Goal: Task Accomplishment & Management: Use online tool/utility

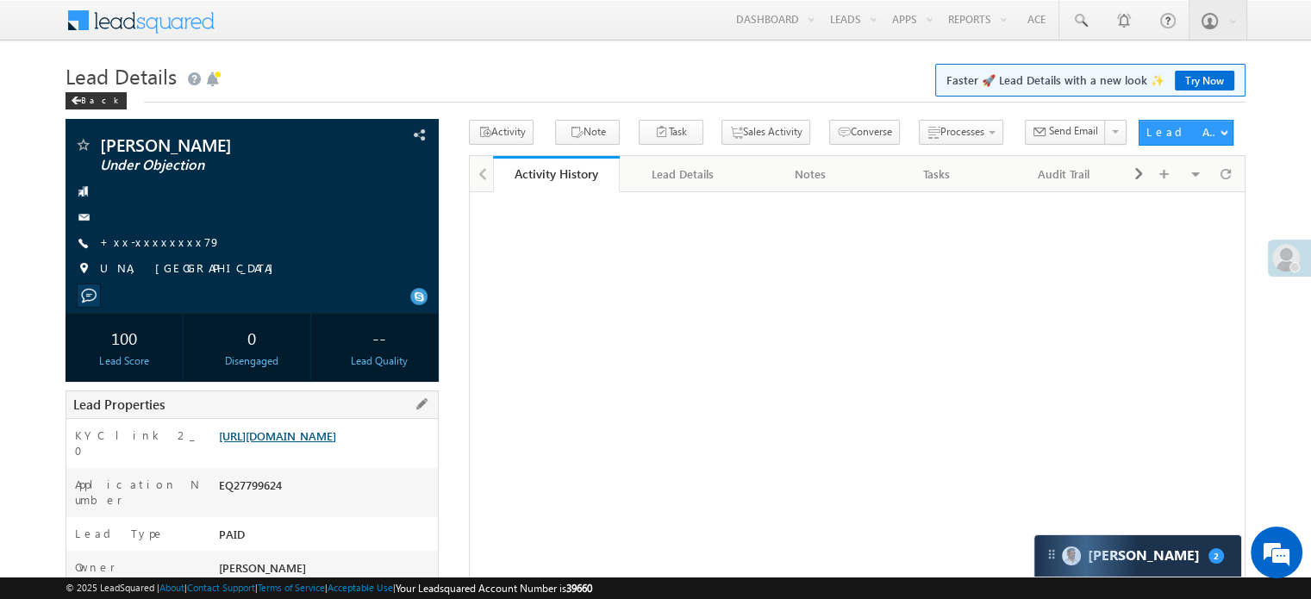
drag, startPoint x: 0, startPoint y: 0, endPoint x: 353, endPoint y: 461, distance: 581.1
click at [336, 443] on link "[URL][DOMAIN_NAME]" at bounding box center [277, 435] width 117 height 15
